Goal: Task Accomplishment & Management: Manage account settings

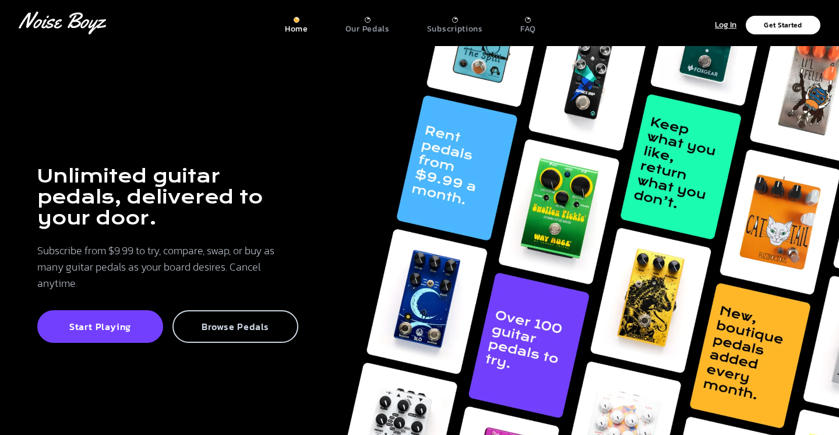
click at [232, 329] on p "Browse Pedals" at bounding box center [235, 326] width 100 height 12
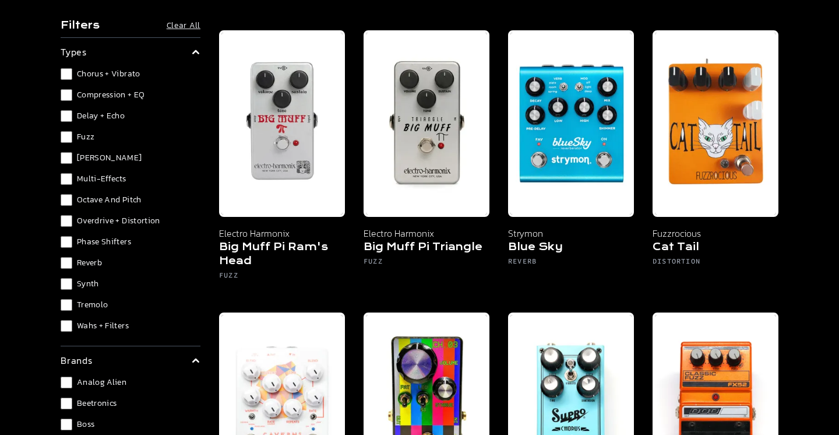
scroll to position [658, 0]
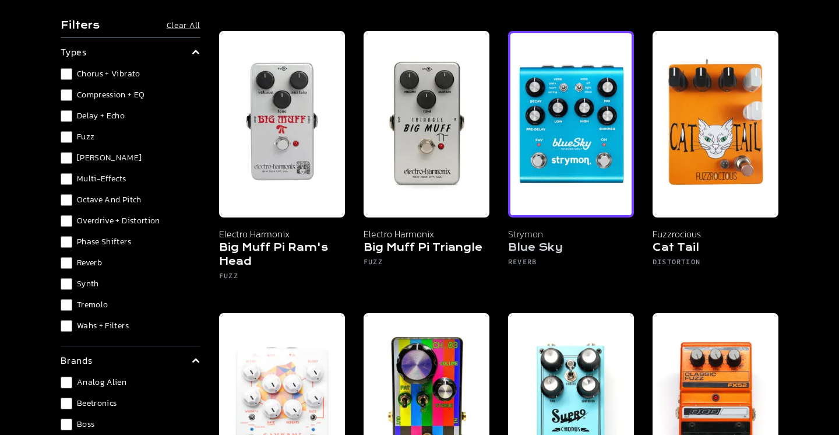
click at [582, 123] on img at bounding box center [571, 124] width 126 height 186
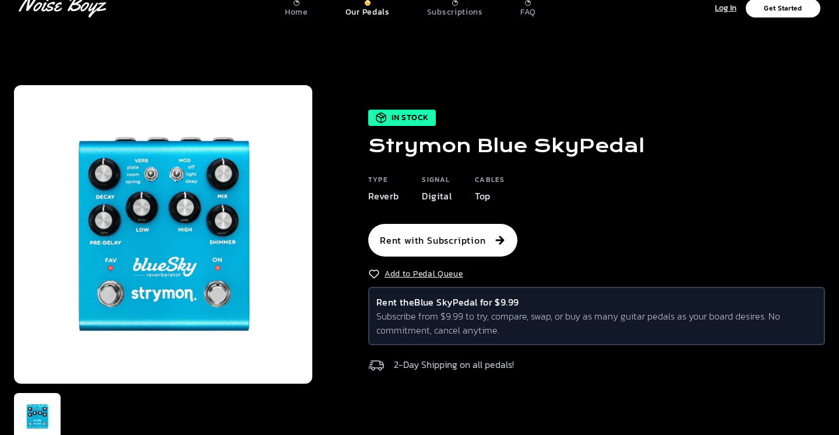
scroll to position [11, 0]
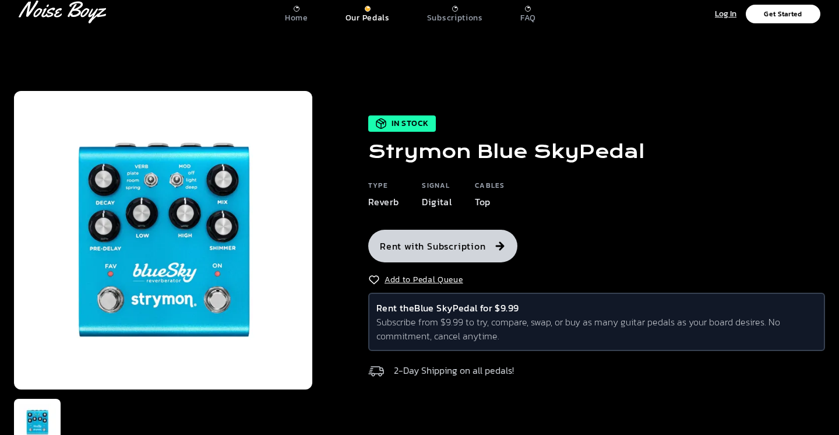
click at [477, 251] on button "Rent with Subscription" at bounding box center [442, 246] width 149 height 33
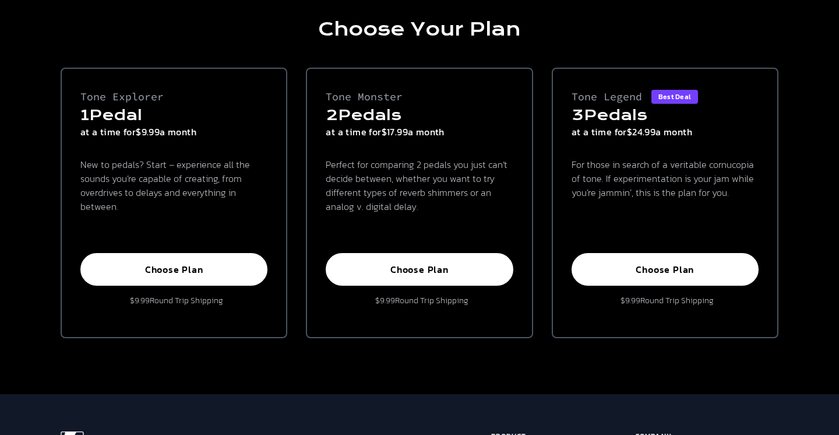
scroll to position [83, 0]
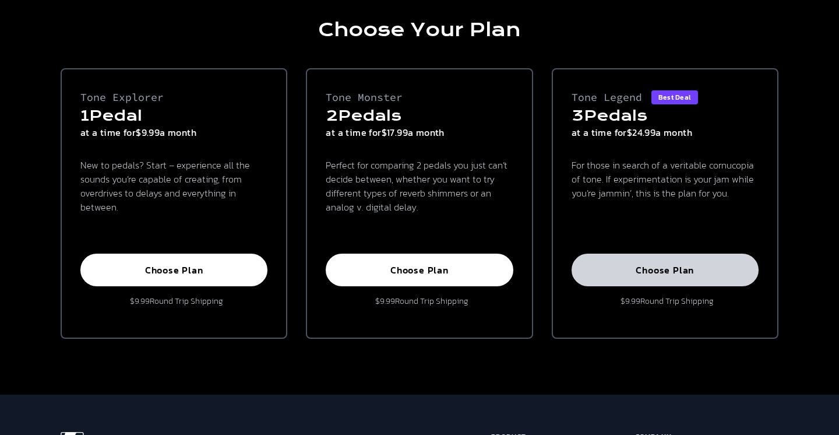
click at [687, 273] on p "Choose Plan" at bounding box center [664, 270] width 161 height 12
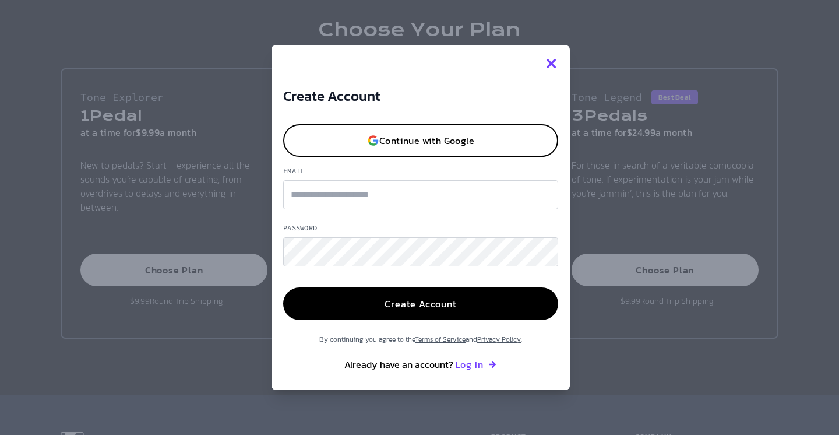
click at [541, 57] on button "button" at bounding box center [550, 63] width 37 height 37
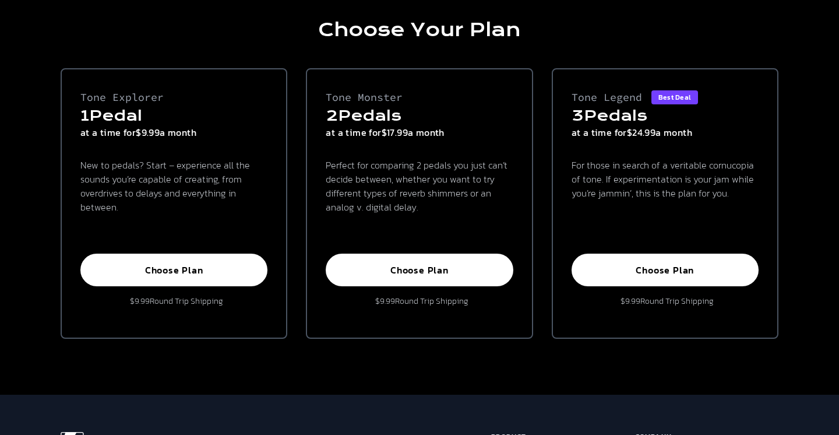
scroll to position [262, 0]
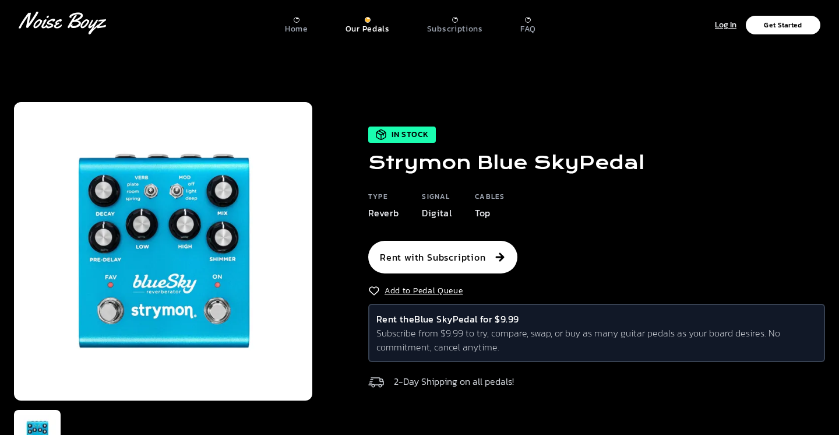
click at [527, 17] on div at bounding box center [528, 20] width 6 height 6
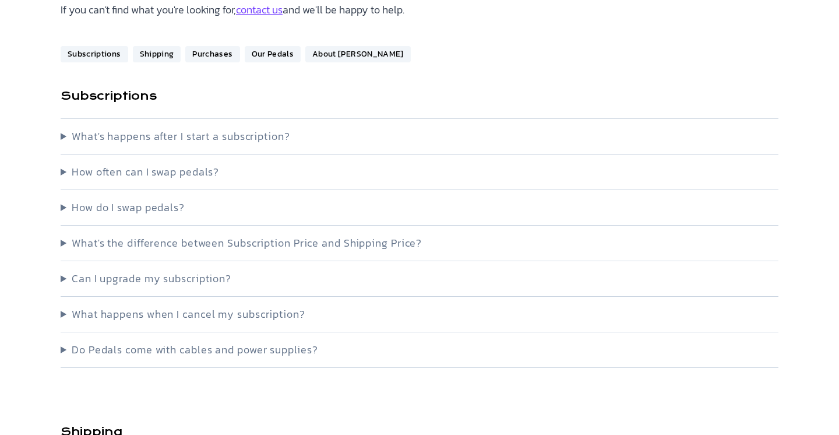
scroll to position [151, 0]
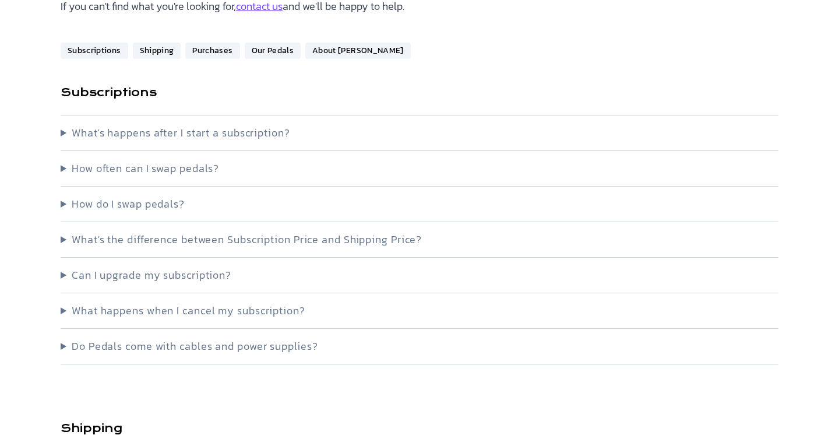
click at [244, 127] on summary "What's happens after I start a subscription?" at bounding box center [420, 133] width 718 height 16
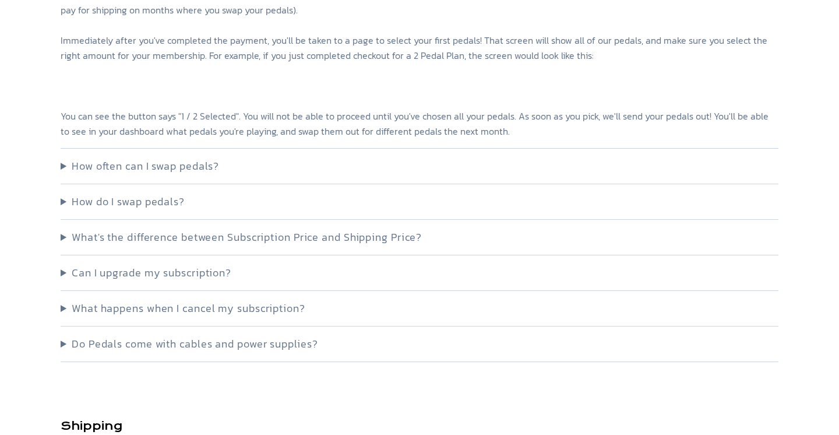
scroll to position [320, 0]
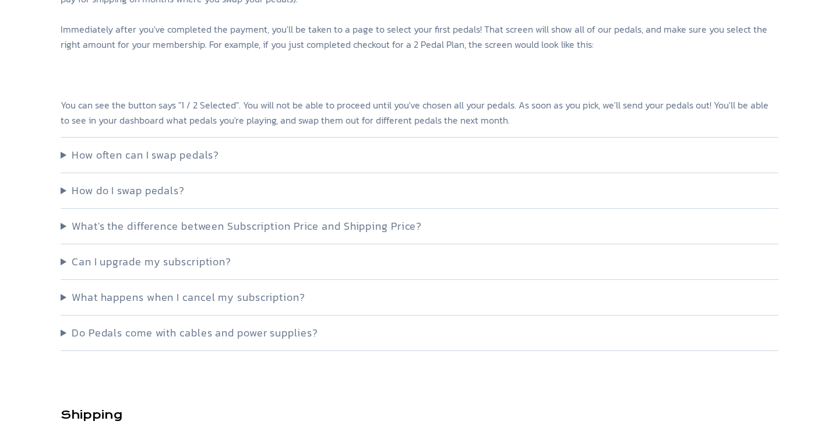
click at [142, 156] on summary "How often can I swap pedals?" at bounding box center [420, 155] width 718 height 16
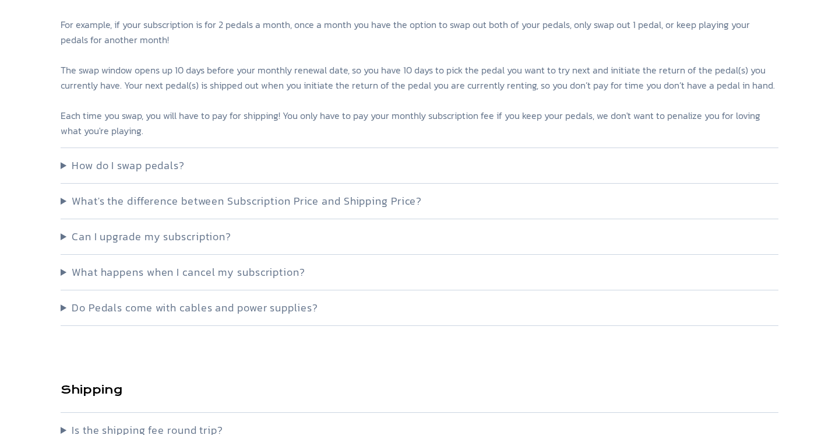
scroll to position [520, 0]
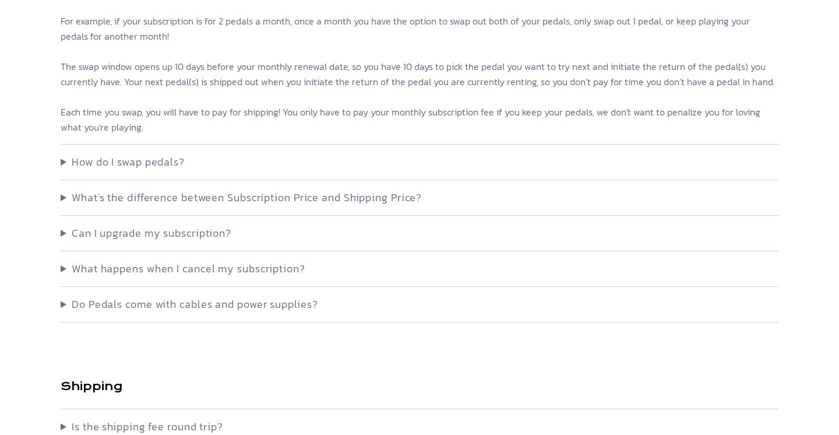
click at [66, 193] on summary "What's the difference between Subscription Price and Shipping Price?" at bounding box center [420, 197] width 718 height 16
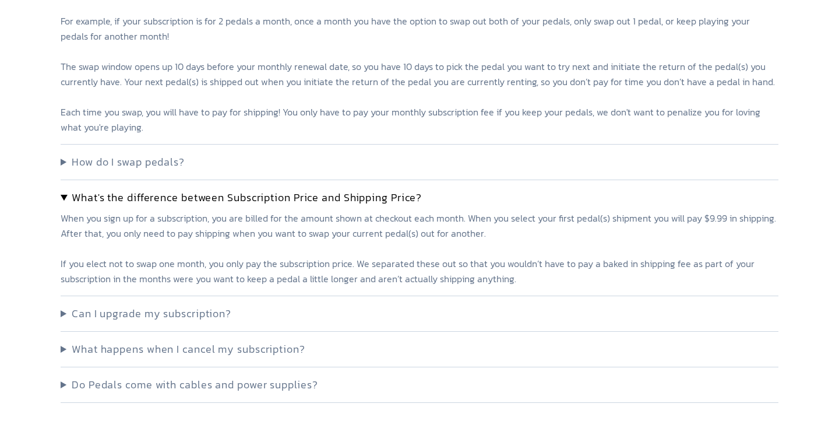
click at [62, 193] on summary "What's the difference between Subscription Price and Shipping Price?" at bounding box center [420, 197] width 718 height 16
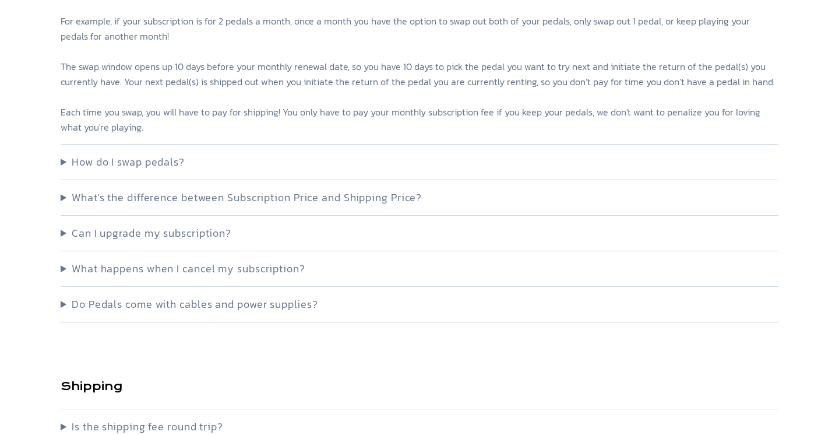
click at [61, 267] on summary "What happens when I cancel my subscription?" at bounding box center [420, 268] width 718 height 16
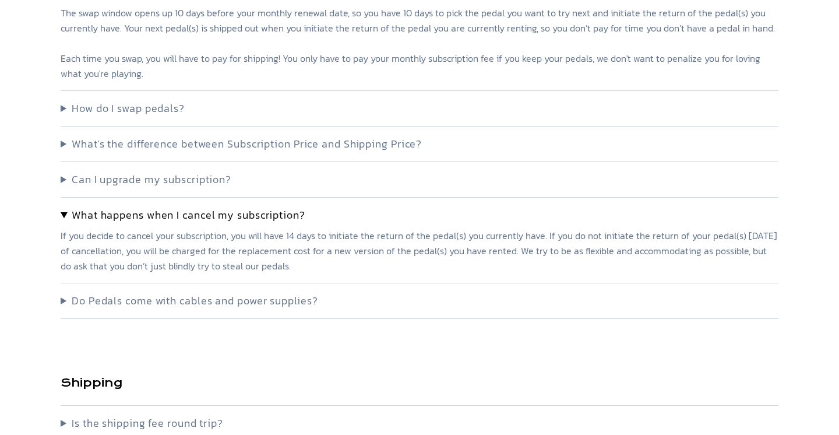
scroll to position [573, 0]
click at [66, 301] on summary "Do Pedals come with cables and power supplies?" at bounding box center [420, 301] width 718 height 16
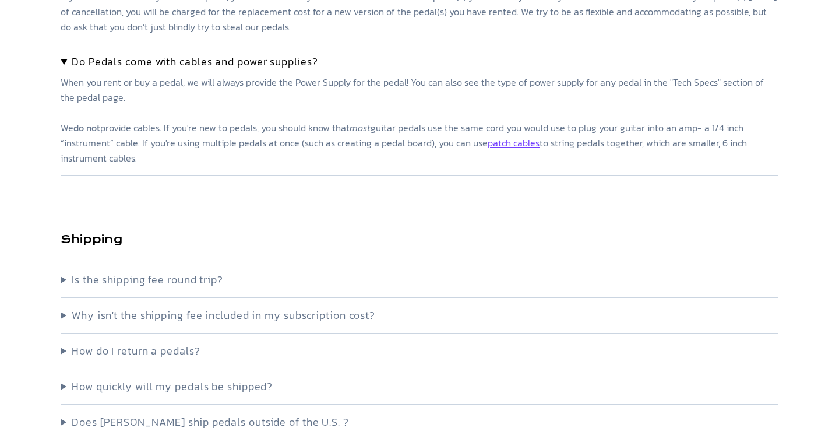
scroll to position [834, 0]
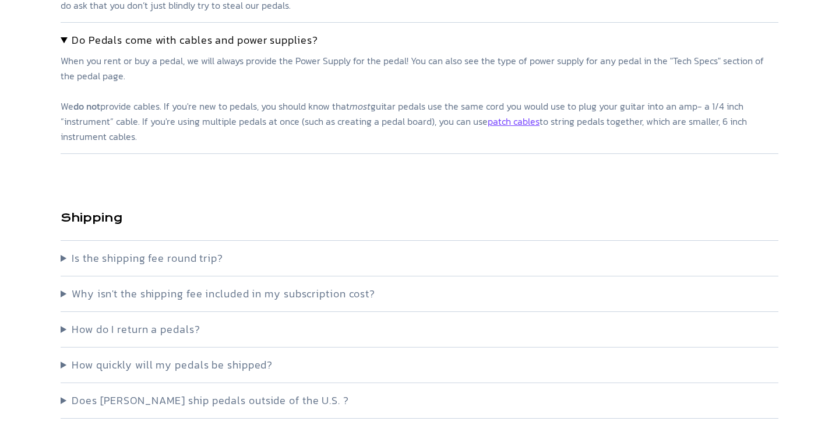
click at [62, 257] on summary "Is the shipping fee round trip?" at bounding box center [420, 258] width 718 height 16
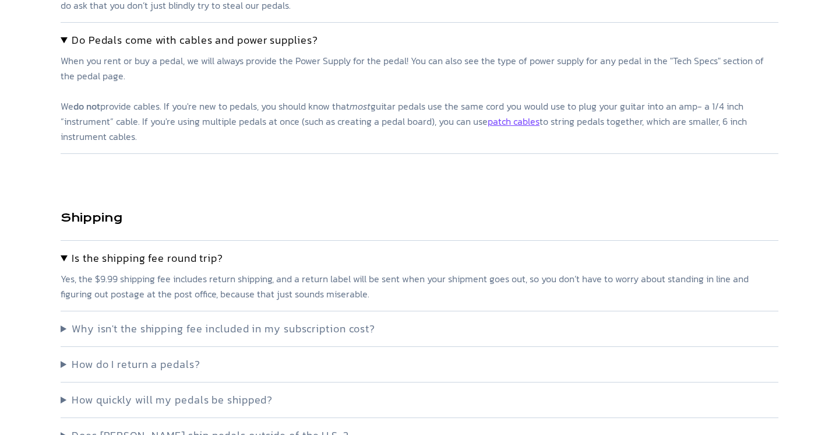
click at [62, 256] on summary "Is the shipping fee round trip?" at bounding box center [420, 258] width 718 height 16
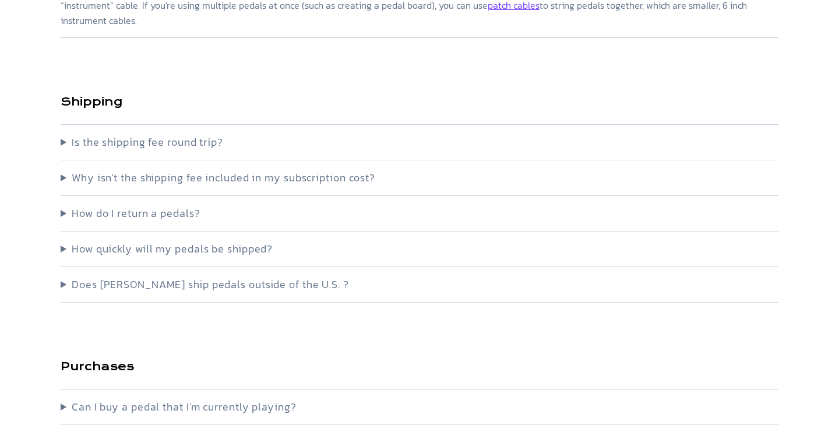
scroll to position [948, 0]
click at [62, 256] on summary "How quickly will my pedals be shipped?" at bounding box center [420, 250] width 718 height 16
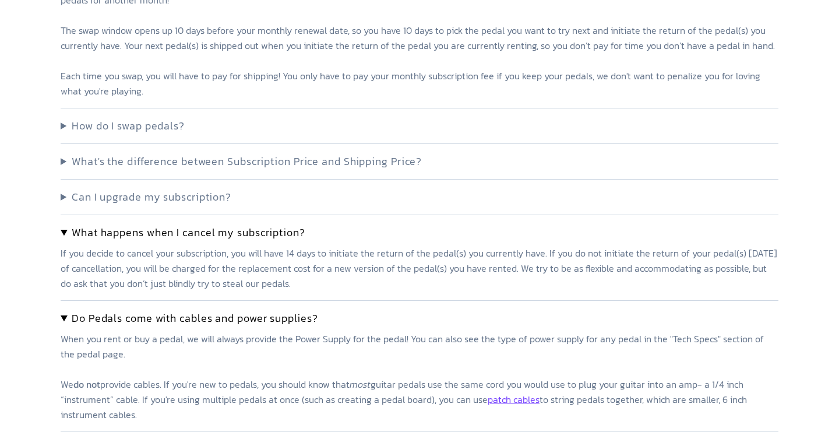
scroll to position [0, 0]
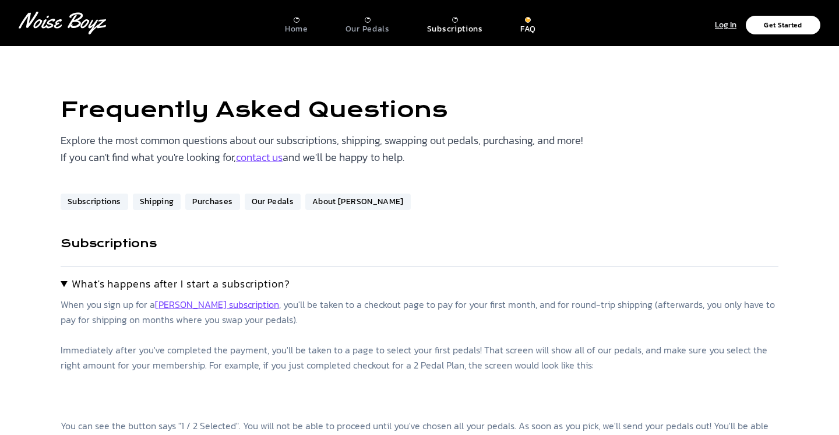
click at [463, 24] on p "Subscriptions" at bounding box center [455, 29] width 56 height 10
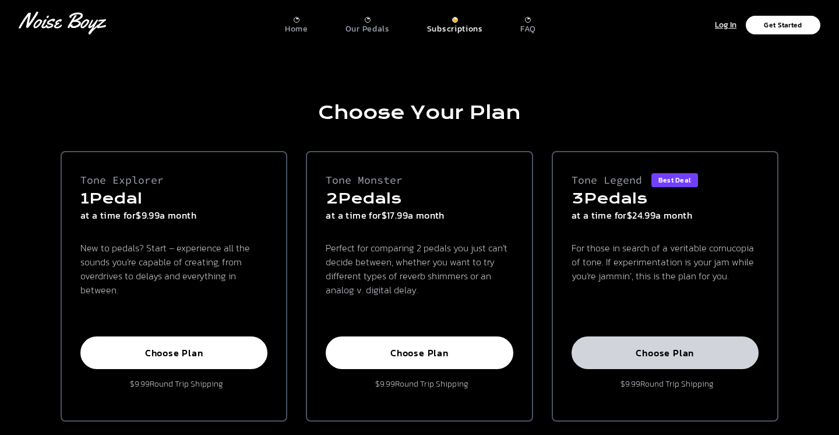
click at [671, 361] on button "Choose Plan" at bounding box center [664, 352] width 187 height 33
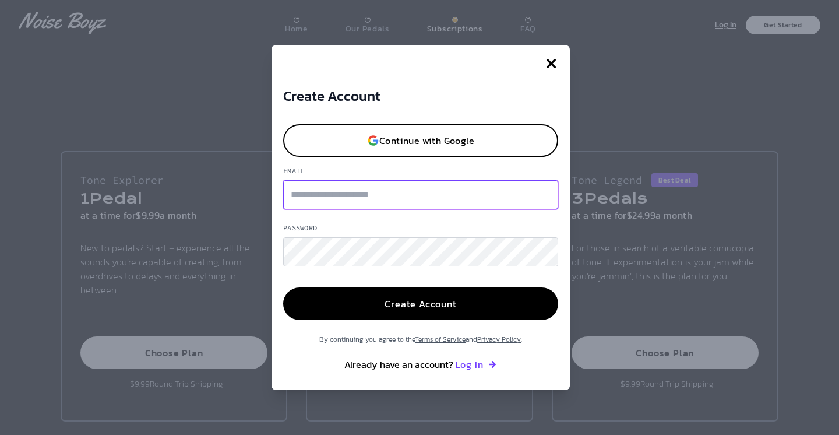
click at [391, 202] on input "Email" at bounding box center [420, 194] width 275 height 29
type input "**********"
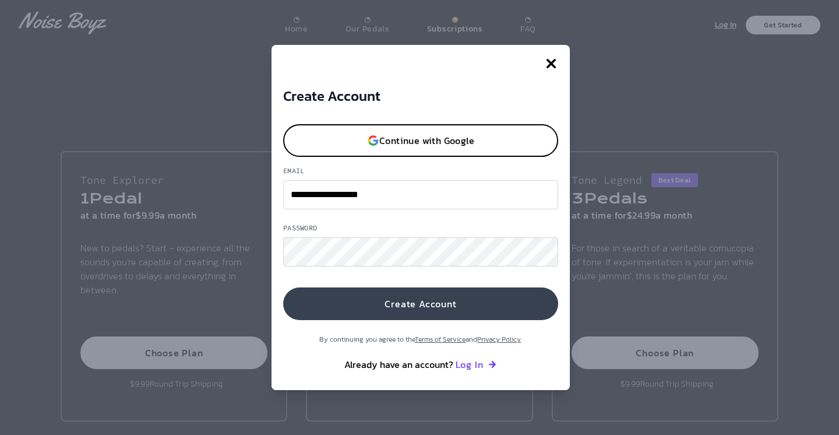
click at [451, 295] on button "Create Account" at bounding box center [420, 303] width 275 height 33
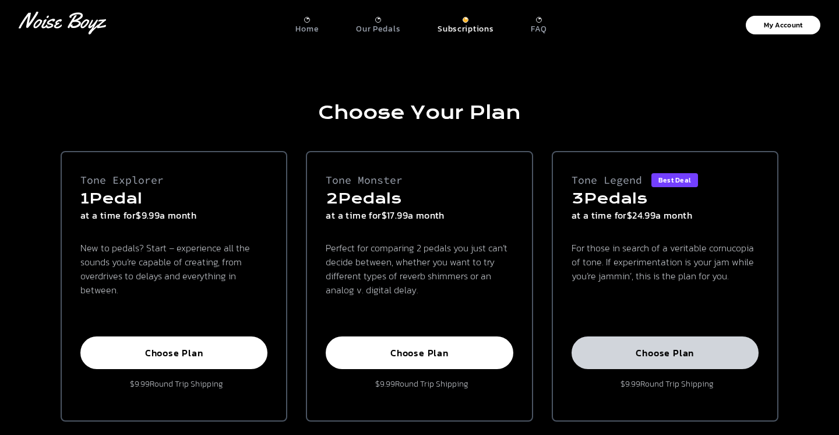
click at [647, 365] on button "Choose Plan" at bounding box center [664, 352] width 187 height 33
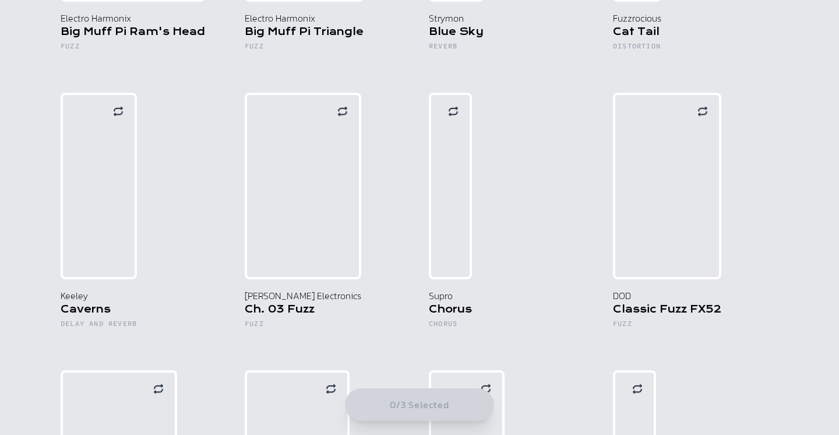
scroll to position [943, 0]
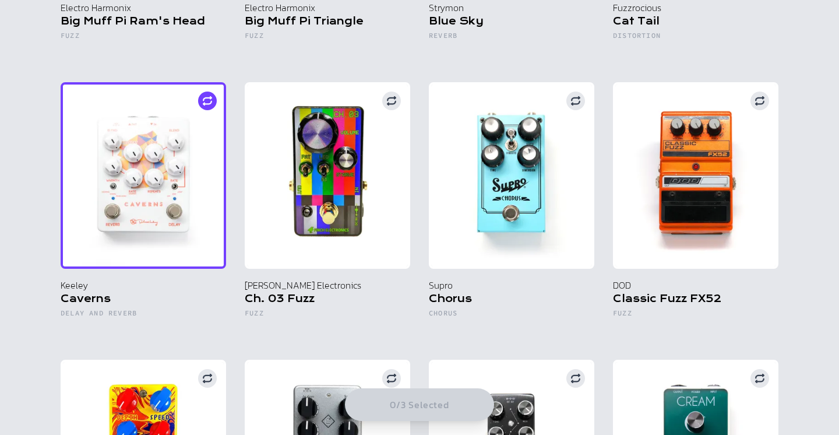
click at [127, 205] on img at bounding box center [143, 175] width 165 height 186
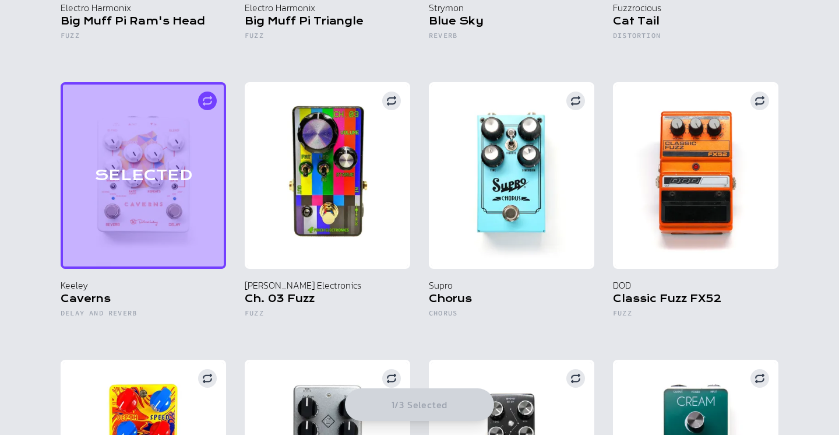
click at [127, 205] on div "SELECTED" at bounding box center [143, 175] width 165 height 186
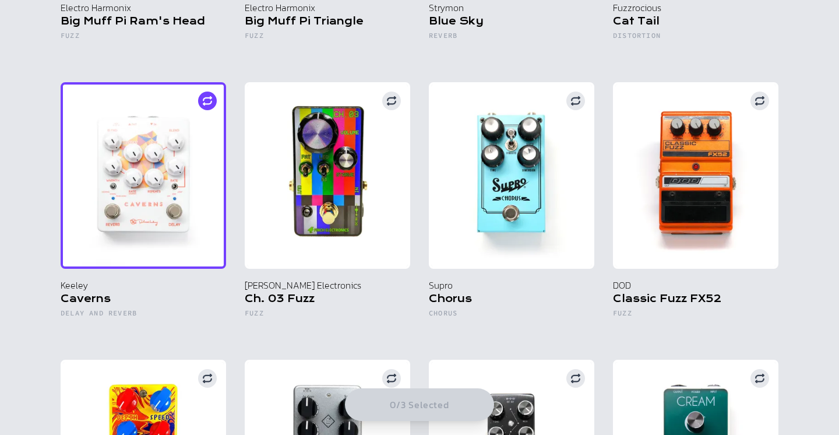
click at [208, 98] on circle at bounding box center [207, 100] width 19 height 19
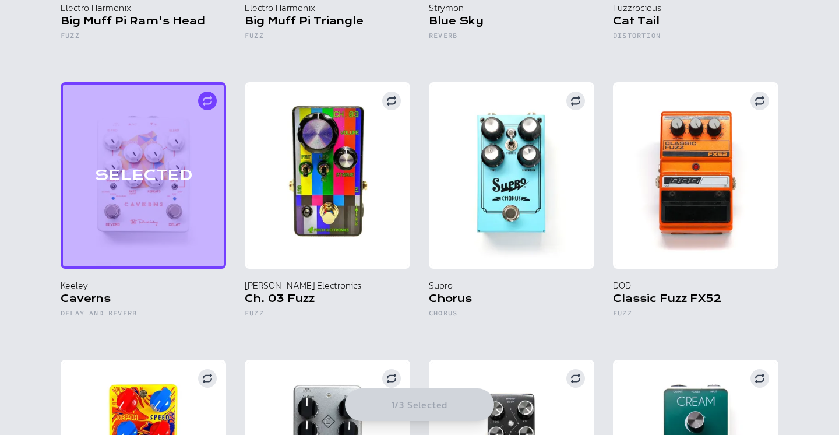
click at [203, 185] on div "SELECTED" at bounding box center [143, 175] width 165 height 186
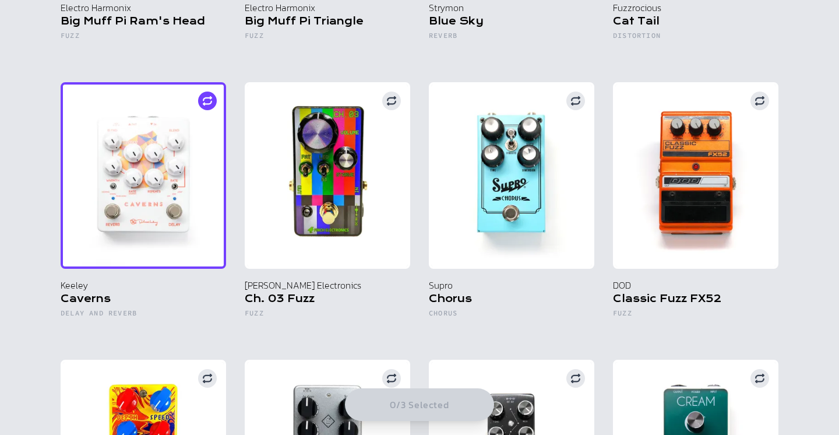
click at [222, 304] on h5 "Caverns" at bounding box center [143, 300] width 165 height 16
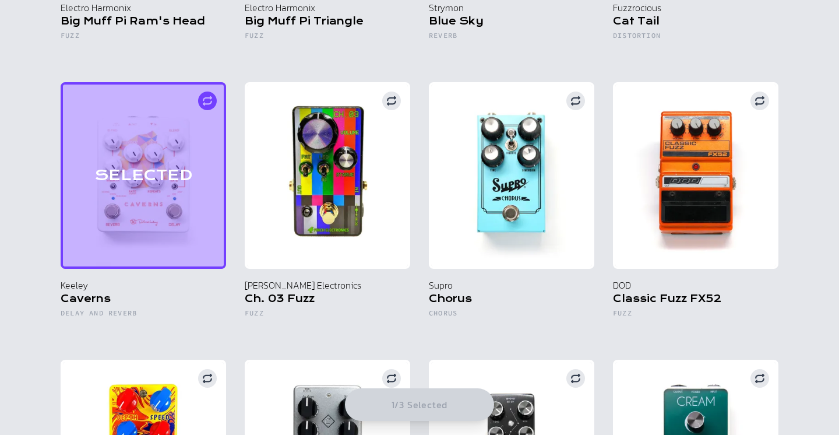
click at [222, 304] on h5 "Caverns" at bounding box center [143, 300] width 165 height 16
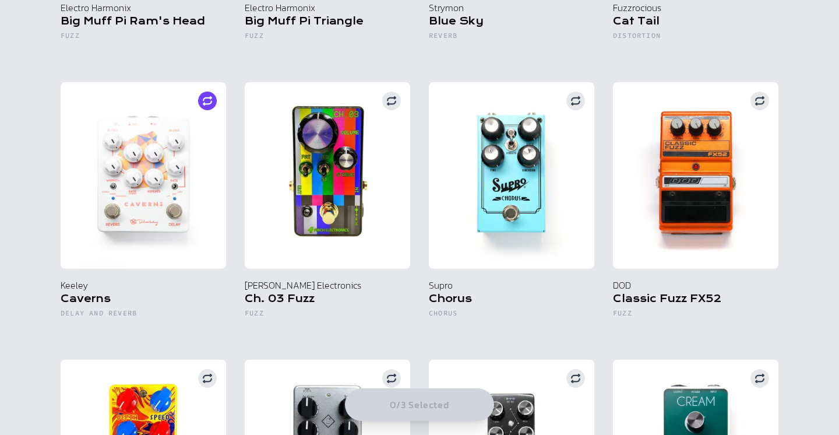
click at [178, 188] on img at bounding box center [143, 175] width 165 height 186
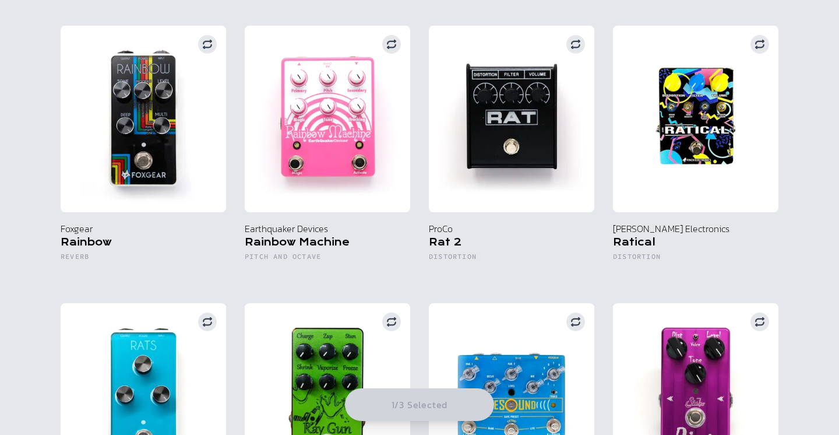
scroll to position [6032, 0]
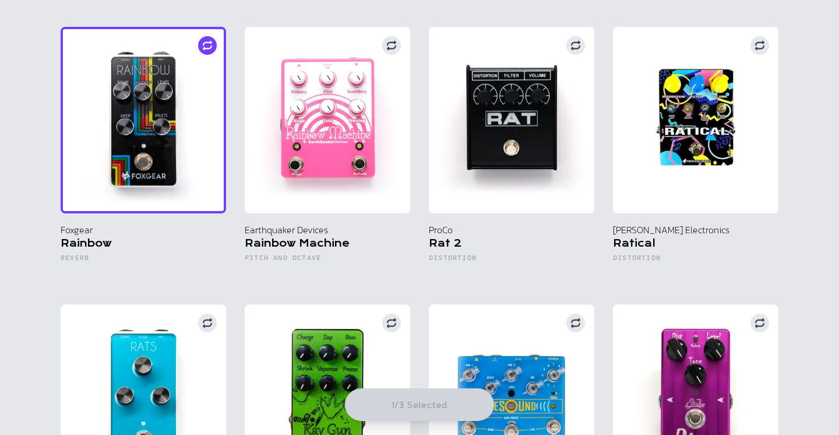
click at [130, 106] on img at bounding box center [143, 120] width 165 height 186
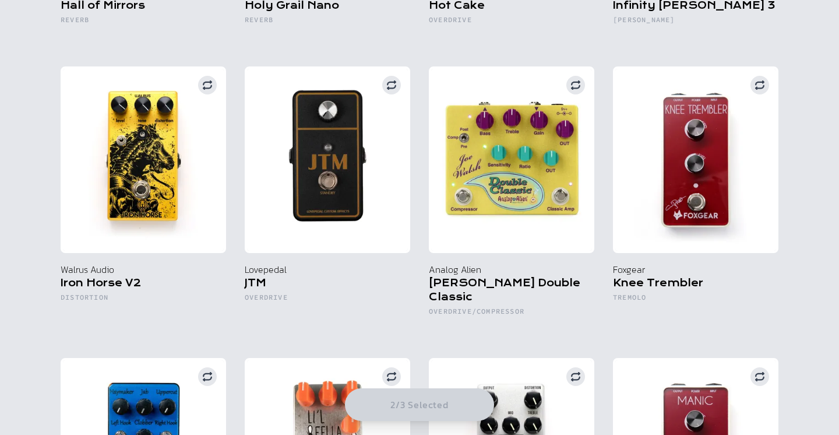
scroll to position [3746, 0]
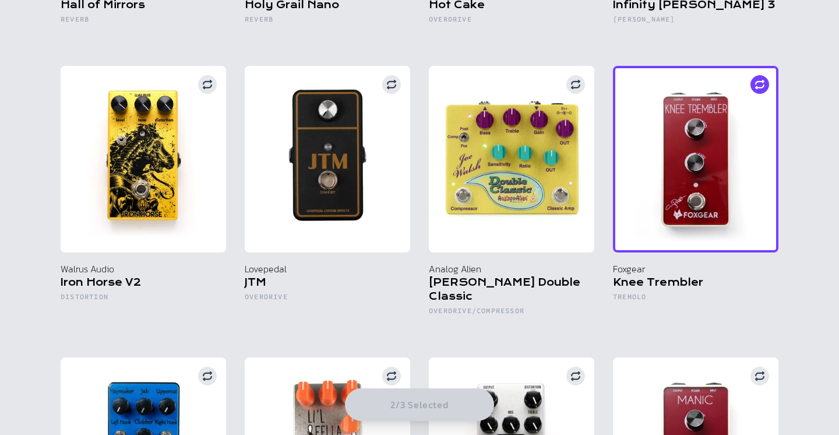
click at [683, 213] on img at bounding box center [695, 159] width 165 height 186
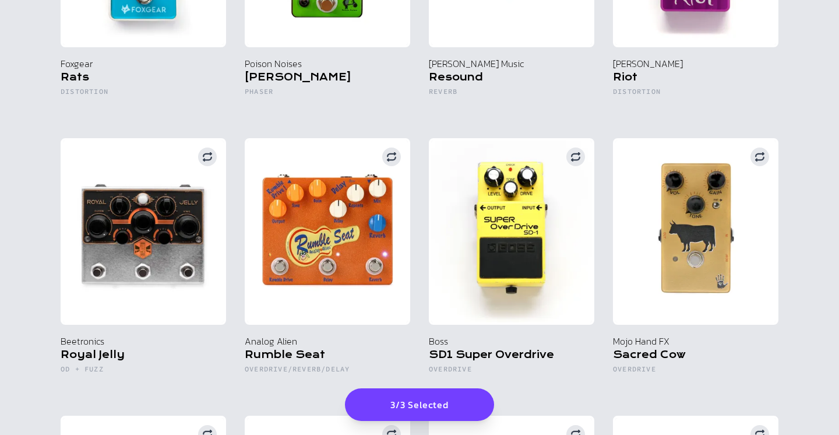
scroll to position [6474, 0]
click at [424, 400] on button "3/3 Selected" at bounding box center [419, 404] width 149 height 33
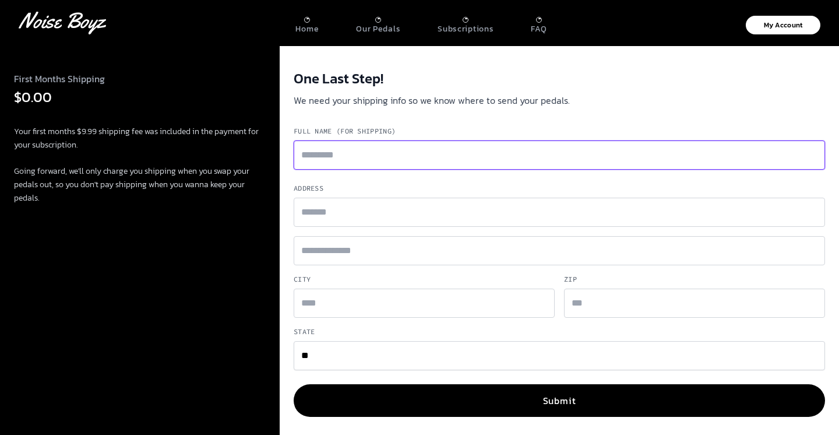
click at [358, 153] on input "Full Name (for shipping)" at bounding box center [559, 154] width 531 height 29
type input "**********"
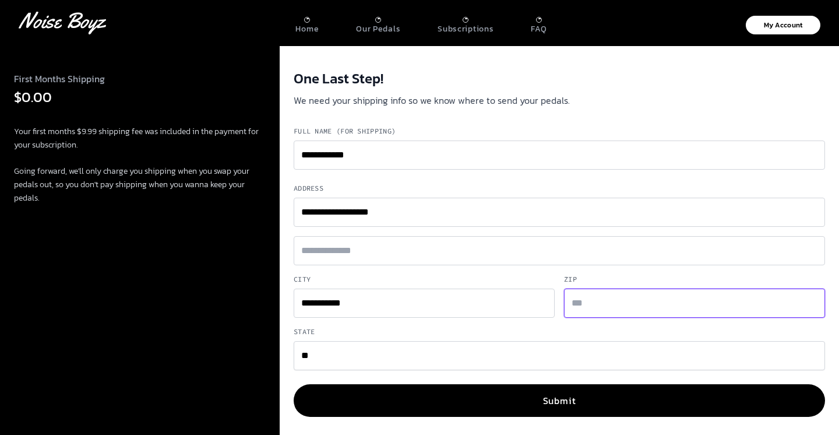
type input "*****"
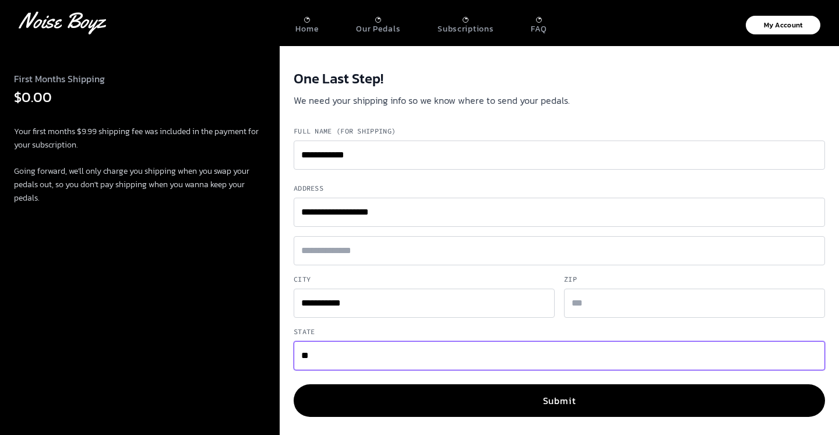
select select "**"
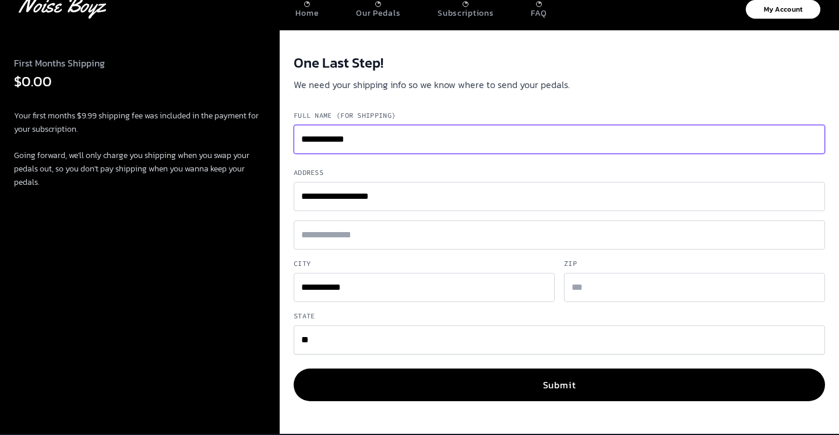
scroll to position [16, 0]
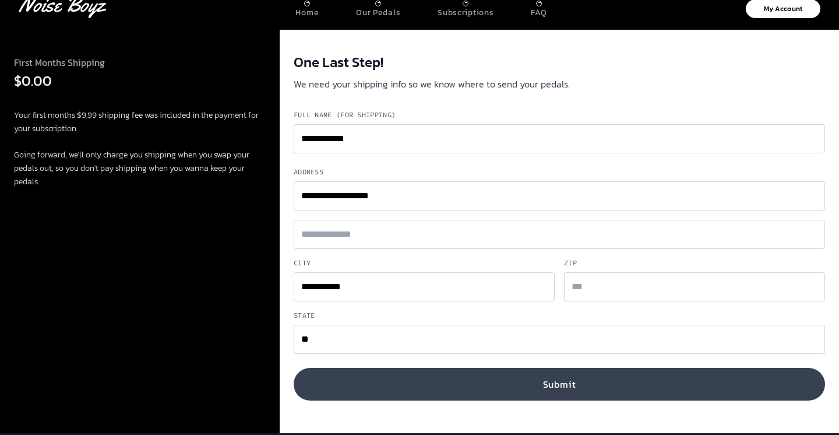
click at [500, 380] on button "Submit" at bounding box center [559, 384] width 531 height 33
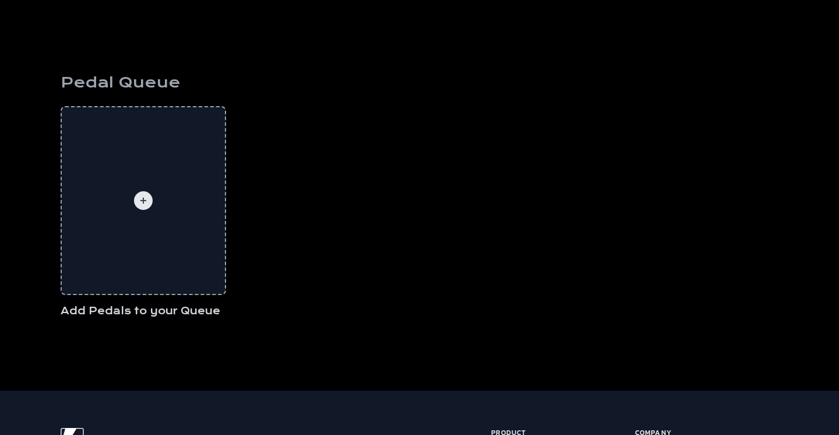
scroll to position [55, 0]
